Goal: Obtain resource: Download file/media

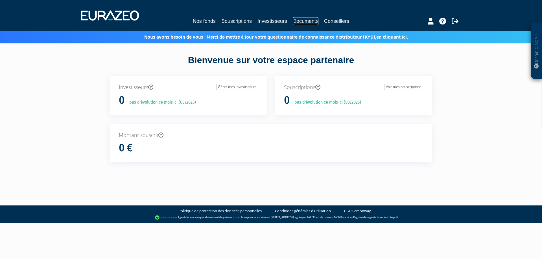
click at [297, 19] on link "Documents" at bounding box center [306, 21] width 26 height 8
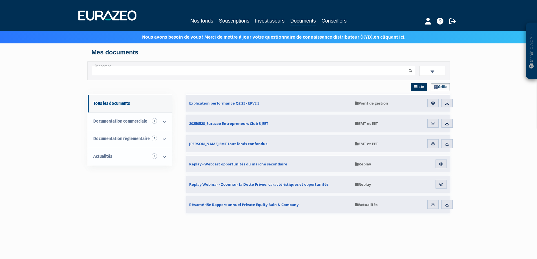
click at [166, 72] on input "Recherche" at bounding box center [249, 70] width 314 height 9
type input "private value europe"
click at [406, 66] on button "submit" at bounding box center [411, 70] width 10 height 9
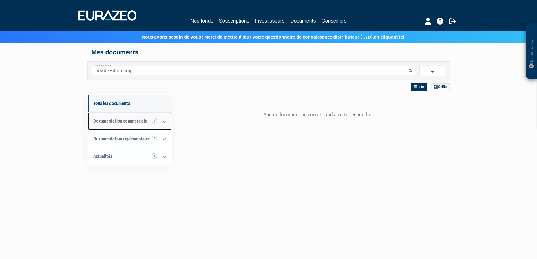
click at [164, 119] on icon at bounding box center [164, 121] width 15 height 17
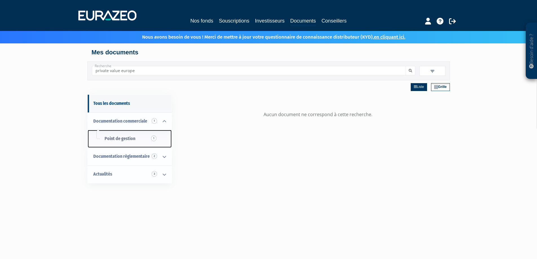
click at [117, 139] on span "Point de gestion 1" at bounding box center [120, 138] width 31 height 5
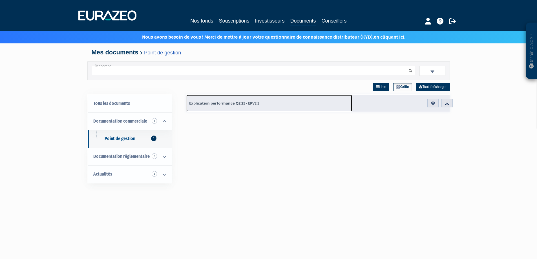
click at [244, 104] on span "Explication performance Q2 25 - EPVE 3" at bounding box center [224, 103] width 70 height 5
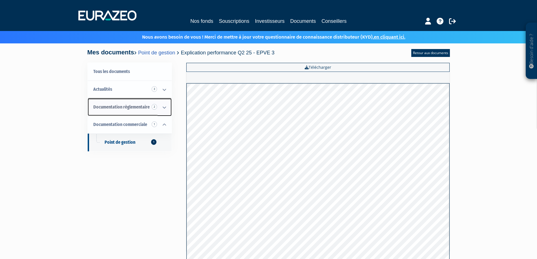
click at [165, 107] on icon at bounding box center [164, 107] width 15 height 17
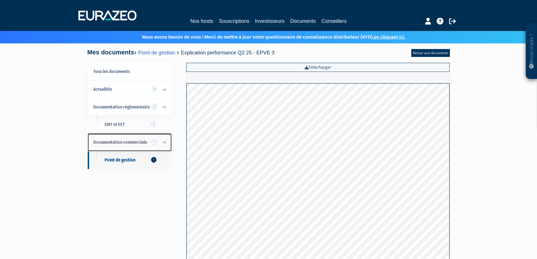
click at [164, 142] on icon at bounding box center [164, 142] width 15 height 17
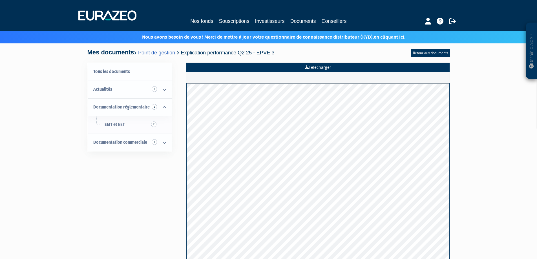
click at [212, 67] on link "Télécharger" at bounding box center [317, 67] width 263 height 9
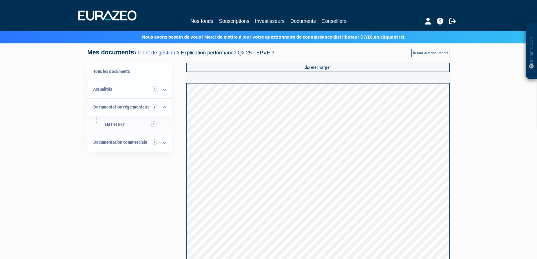
click at [427, 53] on link "Retour aux documents" at bounding box center [431, 53] width 39 height 8
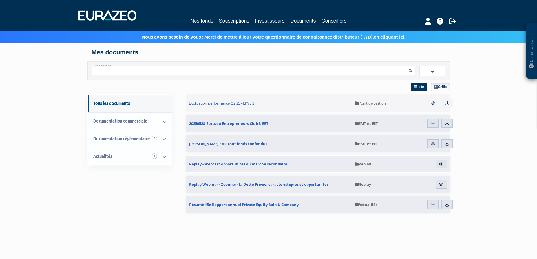
click at [198, 71] on input "Recherche" at bounding box center [249, 70] width 314 height 9
type input "epve 3"
click at [406, 66] on button "submit" at bounding box center [411, 70] width 10 height 9
